Goal: Information Seeking & Learning: Learn about a topic

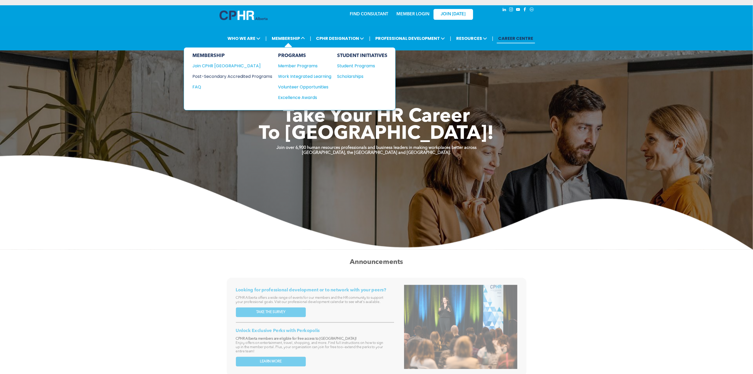
click at [265, 76] on div "Post-Secondary Accredited Programs" at bounding box center [229, 76] width 72 height 7
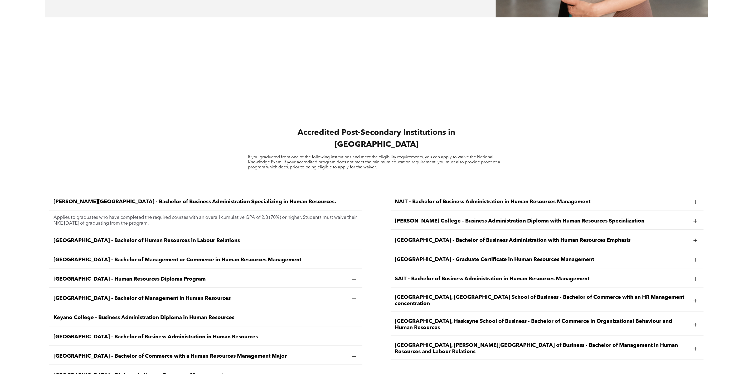
scroll to position [870, 0]
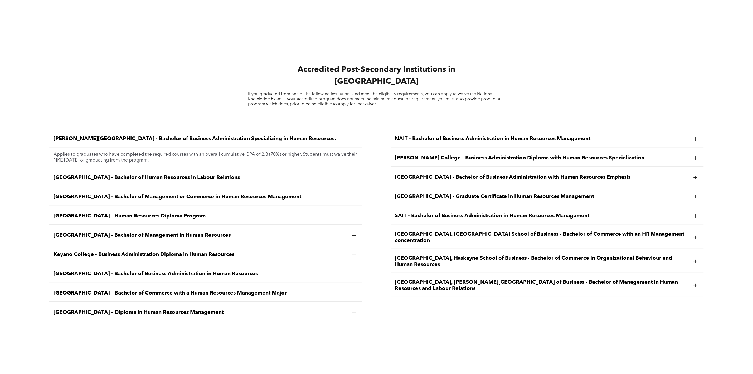
click at [94, 304] on div "[GEOGRAPHIC_DATA] – Diploma in Human Resources Management" at bounding box center [205, 312] width 313 height 17
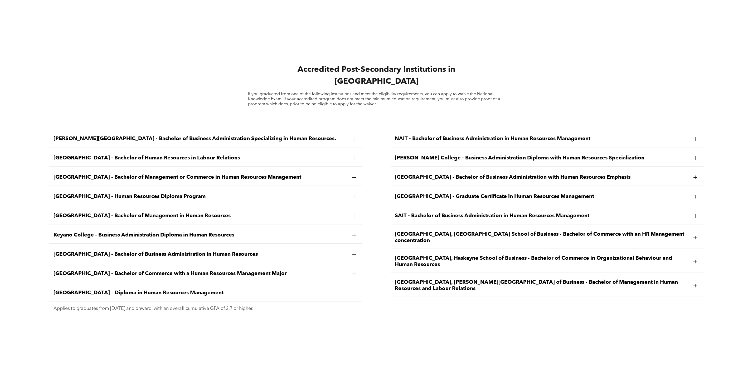
click at [96, 270] on span "[GEOGRAPHIC_DATA] – Bachelor of Commerce with a Human Resources Management Major" at bounding box center [201, 273] width 295 height 6
drag, startPoint x: 110, startPoint y: 268, endPoint x: 287, endPoint y: 266, distance: 177.5
click at [287, 270] on span "[GEOGRAPHIC_DATA] – Bachelor of Commerce with a Human Resources Management Major" at bounding box center [201, 273] width 295 height 6
copy span "Bachelor of Commerce with a Human Resources Management Major"
drag, startPoint x: 112, startPoint y: 287, endPoint x: 223, endPoint y: 288, distance: 111.6
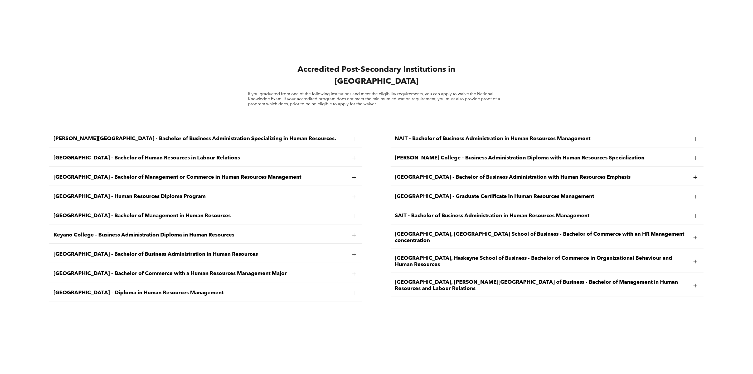
click at [223, 290] on span "[GEOGRAPHIC_DATA] – Diploma in Human Resources Management" at bounding box center [201, 293] width 295 height 6
copy span "Diploma in Human Resources Management"
